Goal: Transaction & Acquisition: Purchase product/service

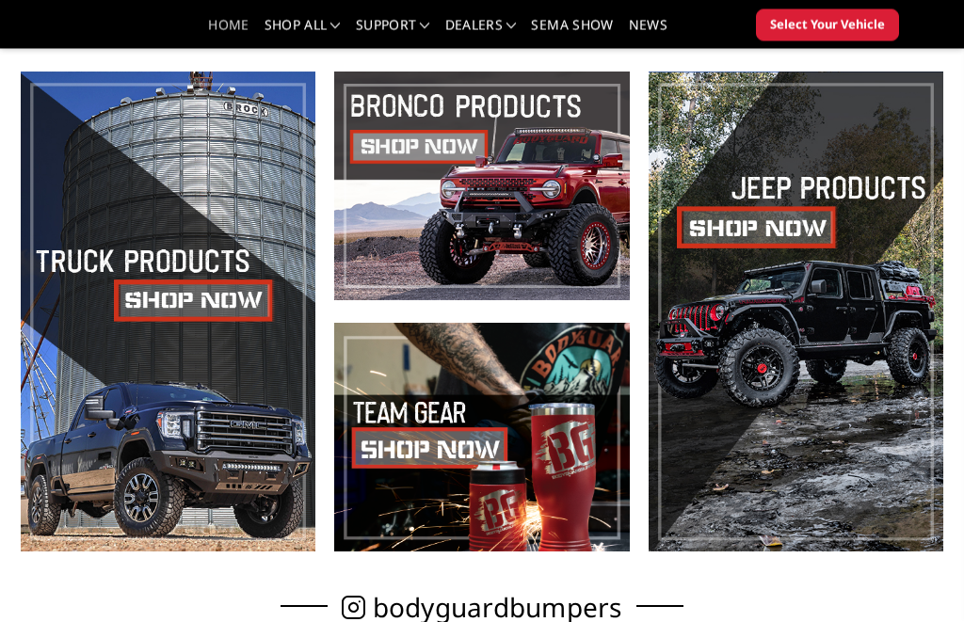
scroll to position [394, 0]
click at [224, 314] on span at bounding box center [168, 312] width 295 height 480
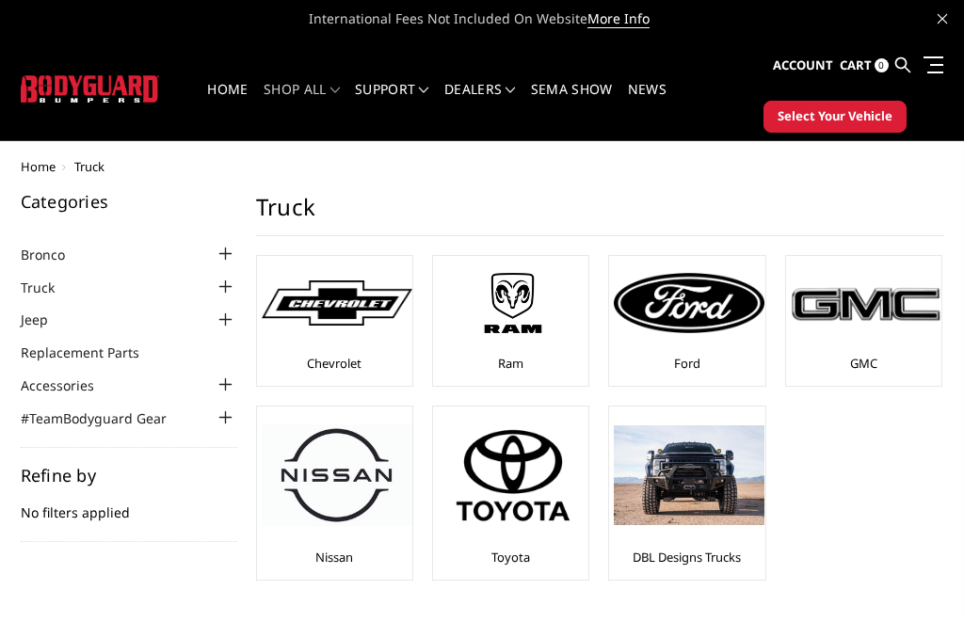
click at [487, 369] on div "Ram" at bounding box center [511, 321] width 146 height 121
click at [526, 328] on img at bounding box center [513, 303] width 151 height 85
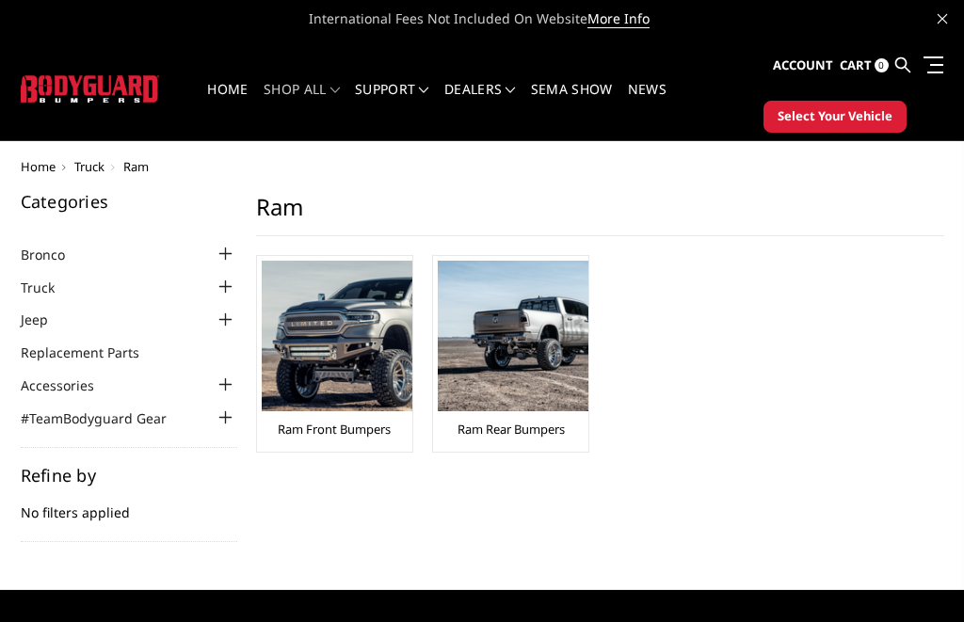
click at [367, 435] on link "Ram Front Bumpers" at bounding box center [334, 429] width 113 height 17
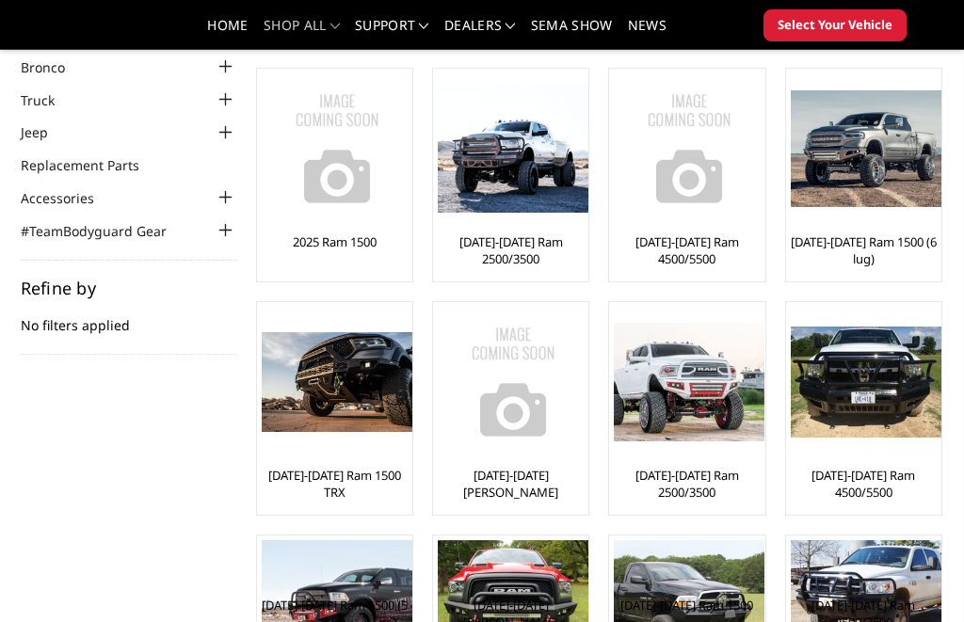
scroll to position [130, 0]
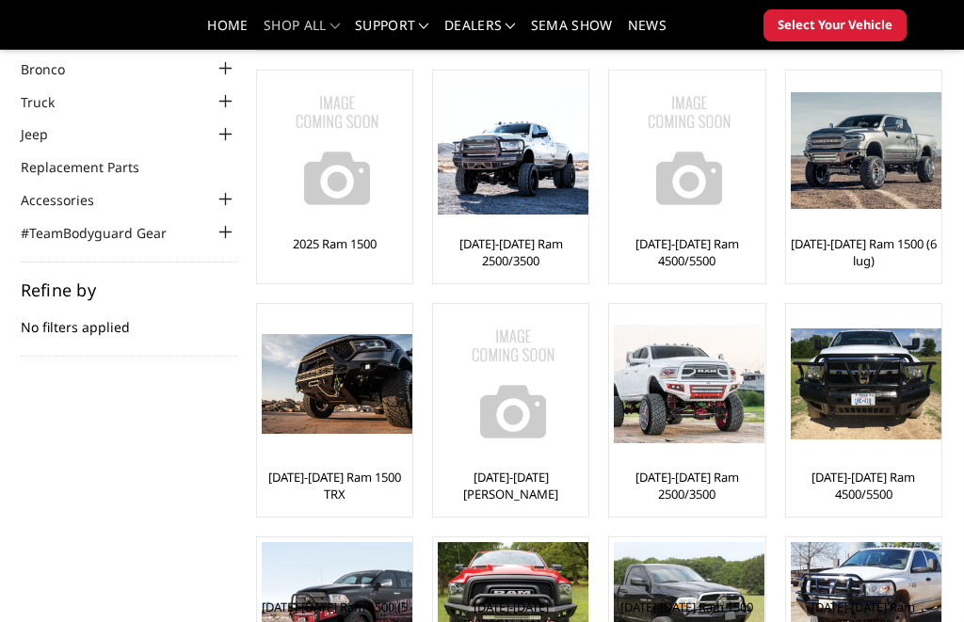
click at [549, 243] on link "[DATE]-[DATE] Ram 2500/3500" at bounding box center [511, 252] width 146 height 34
